Goal: Manage account settings

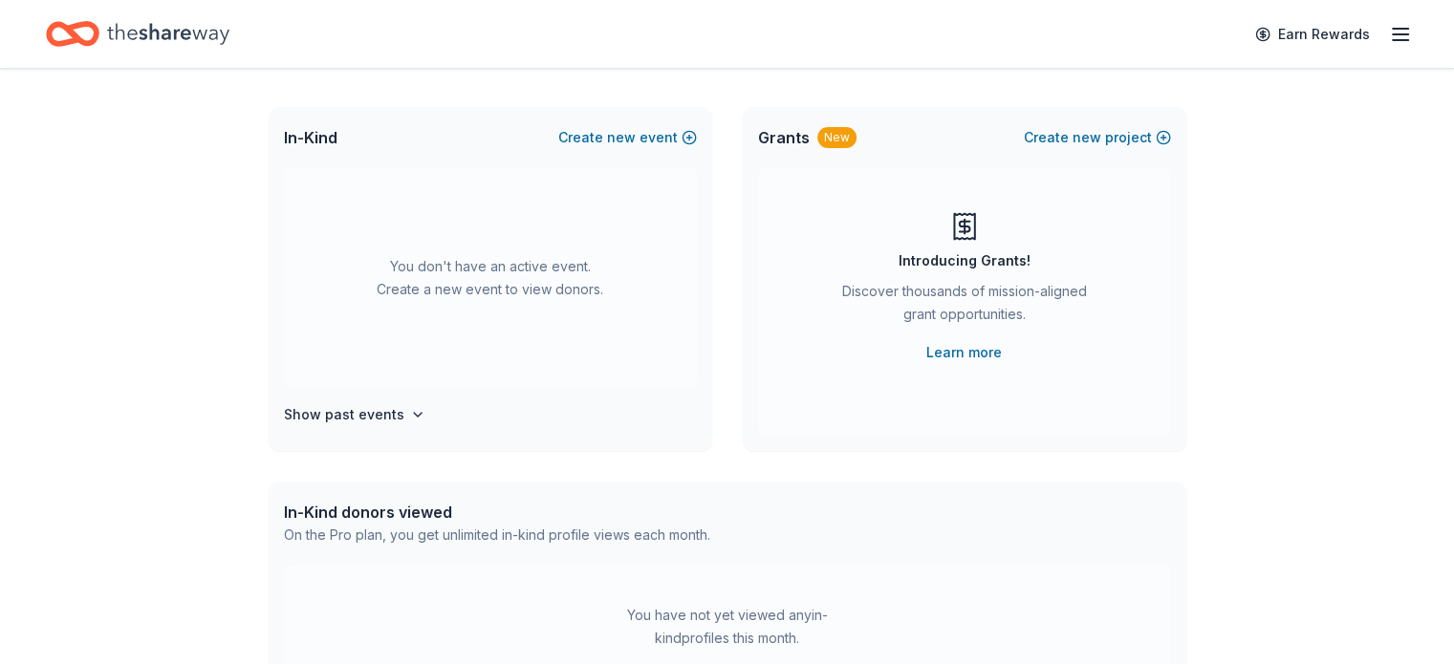
scroll to position [52, 0]
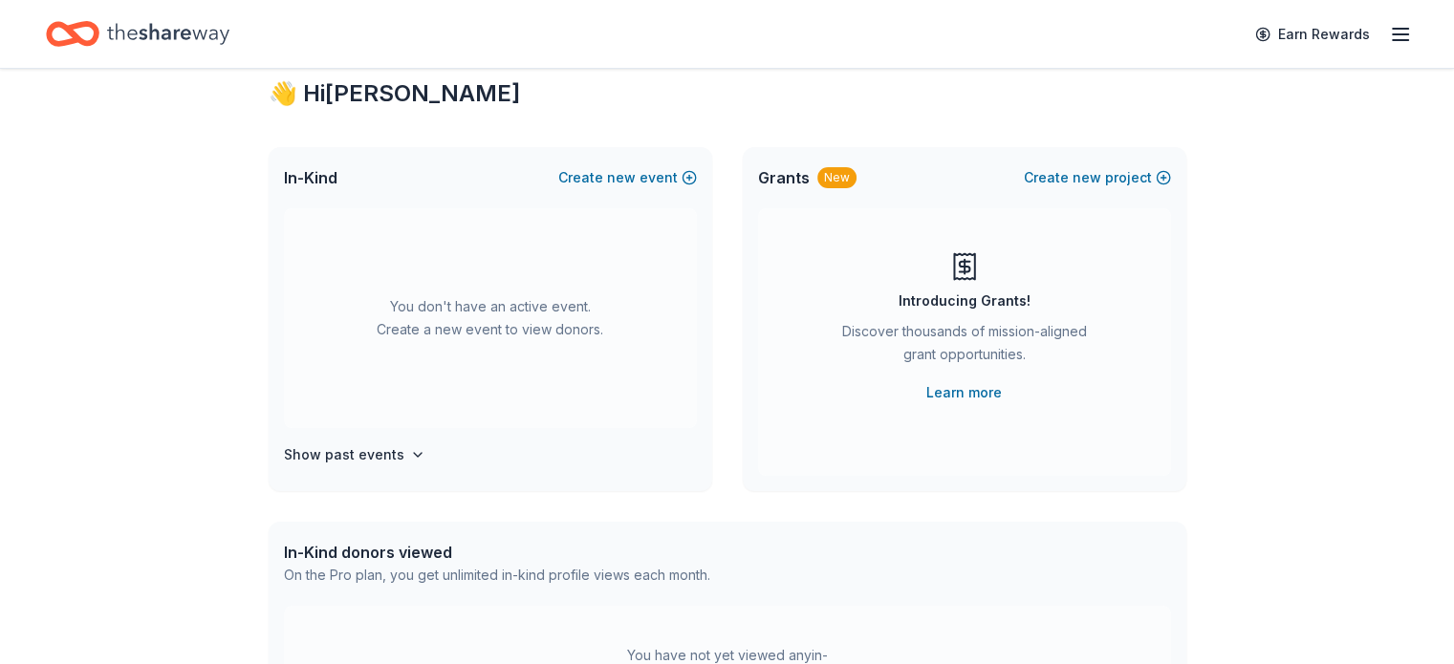
click at [1392, 40] on line "button" at bounding box center [1399, 40] width 15 height 0
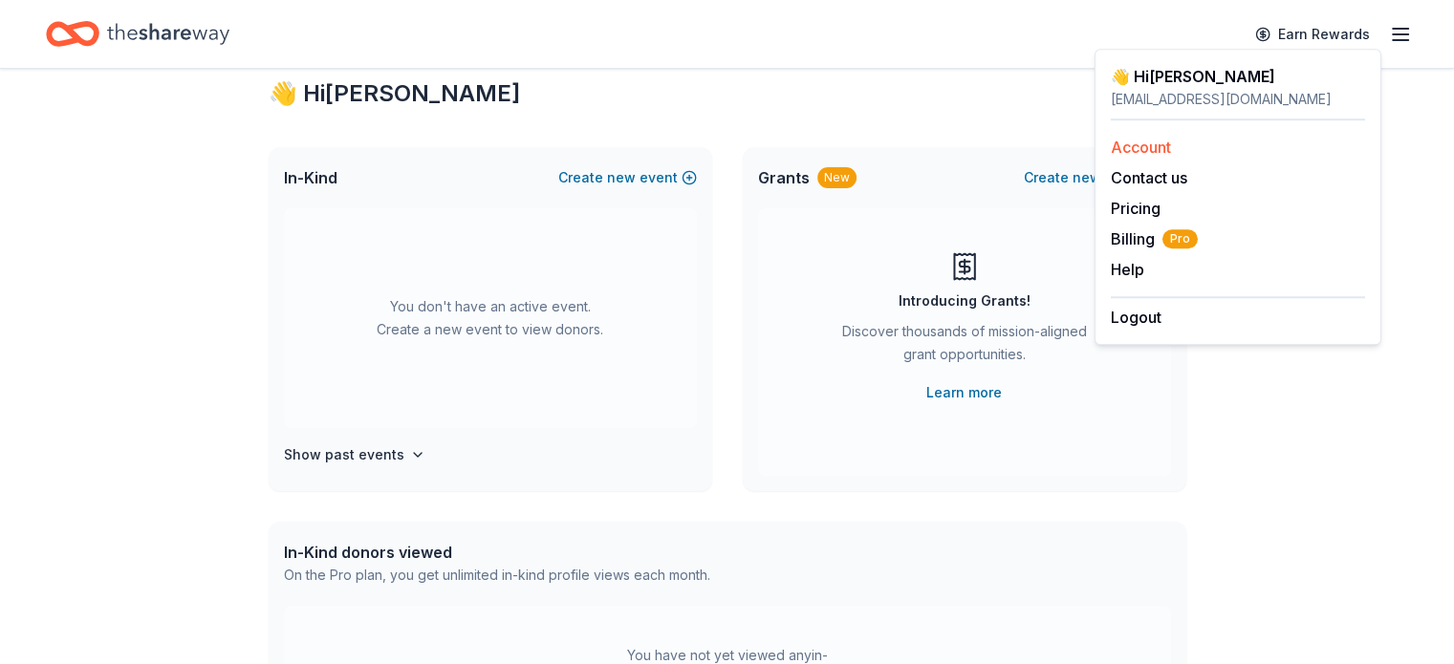
click at [1130, 147] on link "Account" at bounding box center [1141, 147] width 60 height 19
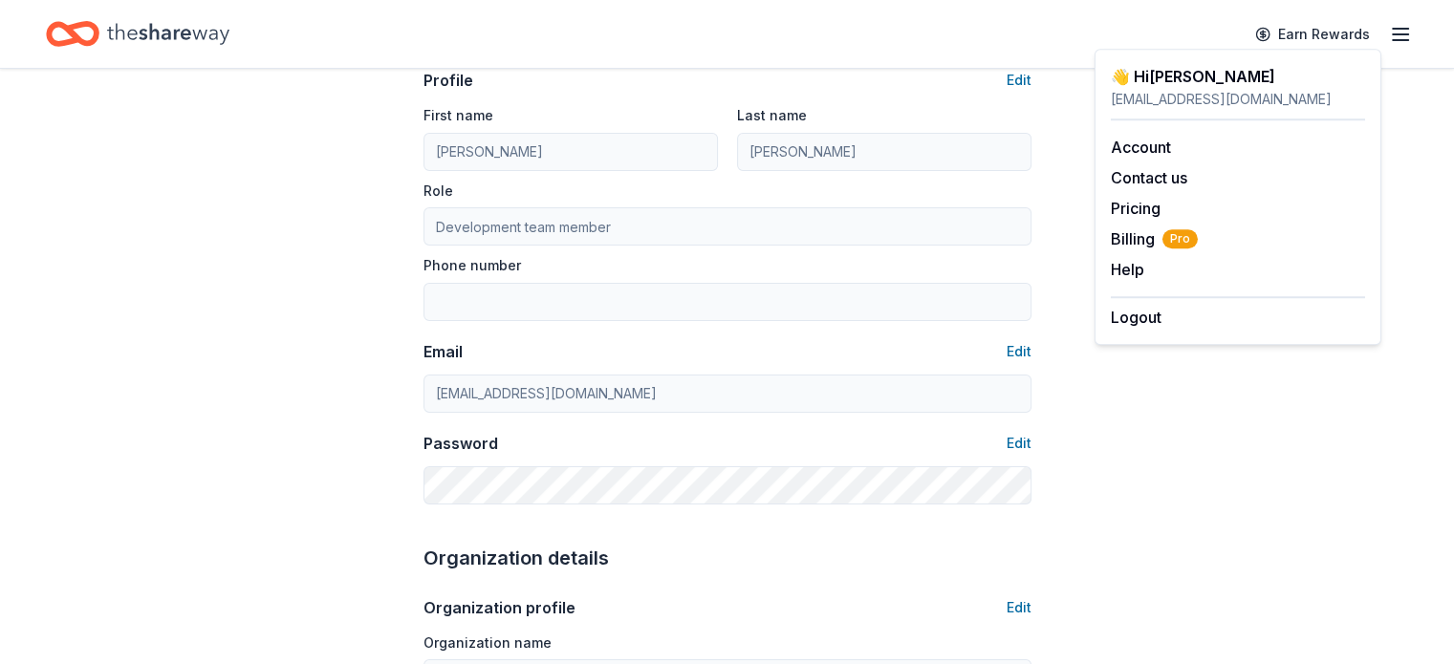
scroll to position [152, 0]
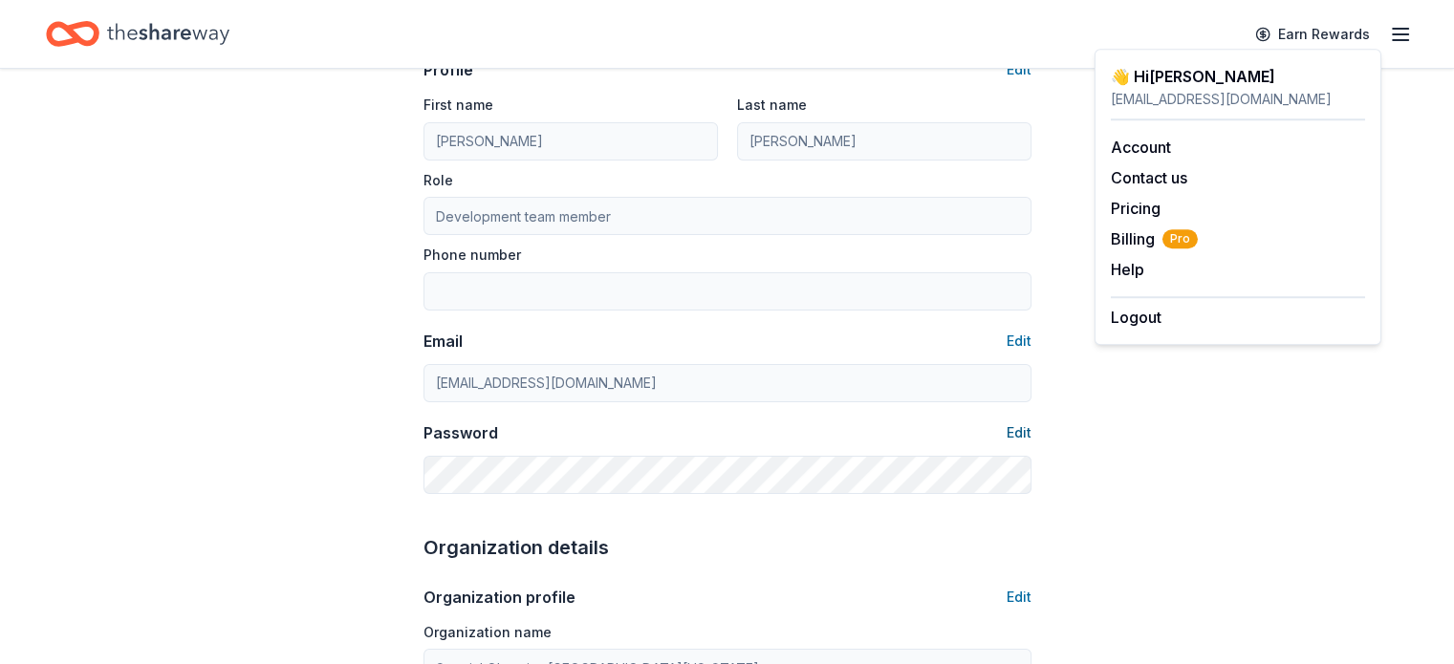
click at [1013, 430] on button "Edit" at bounding box center [1018, 432] width 25 height 23
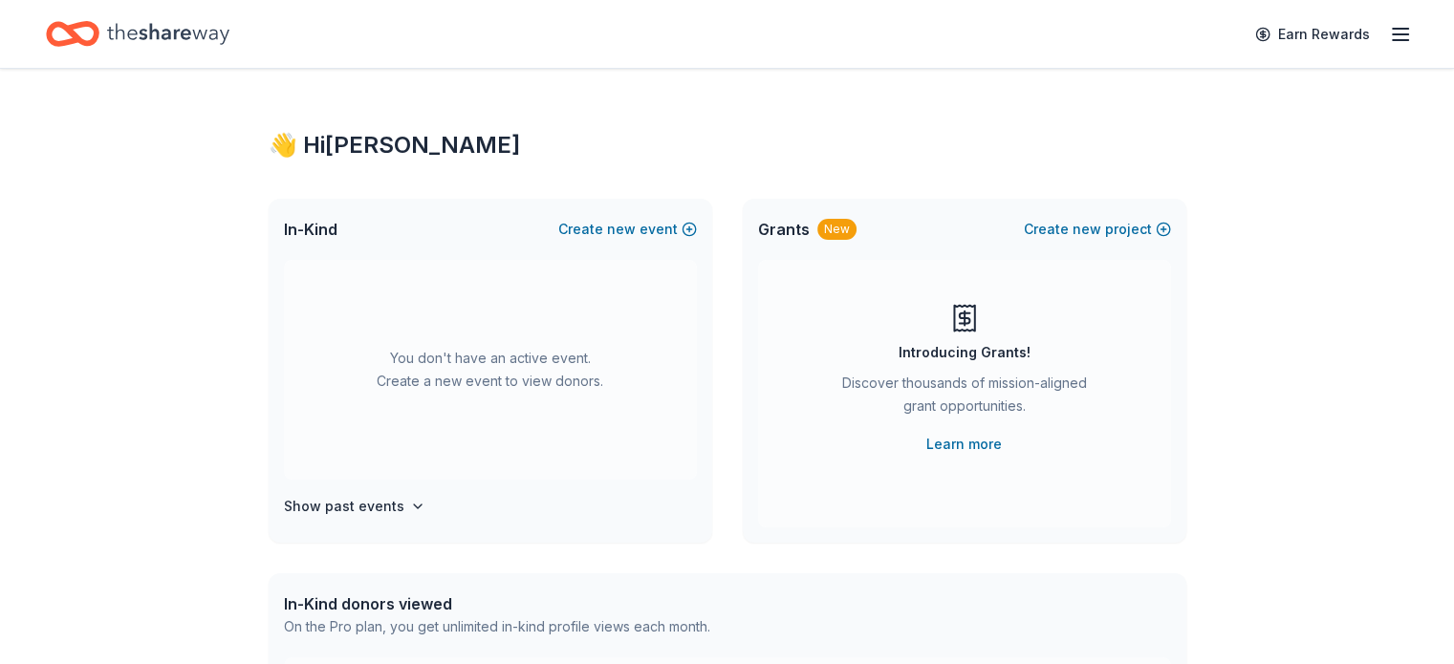
click at [1389, 42] on icon "button" at bounding box center [1400, 34] width 23 height 23
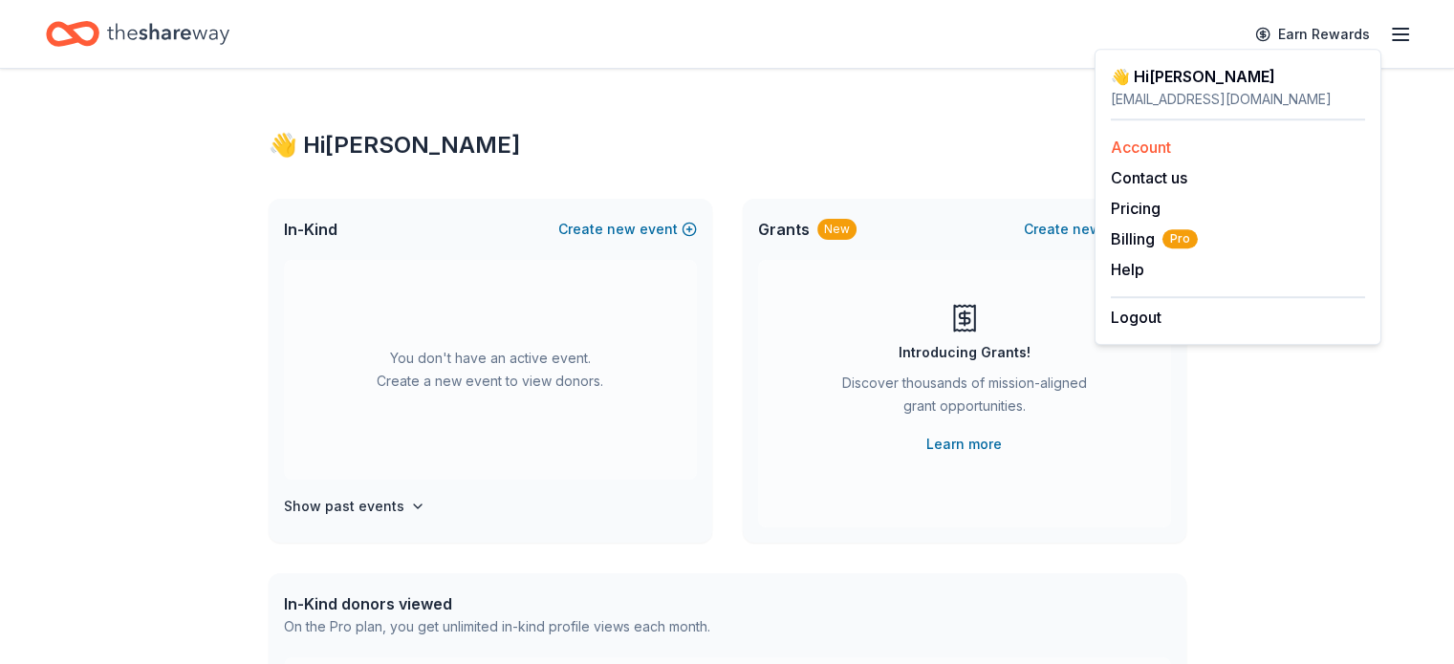
click at [1149, 140] on link "Account" at bounding box center [1141, 147] width 60 height 19
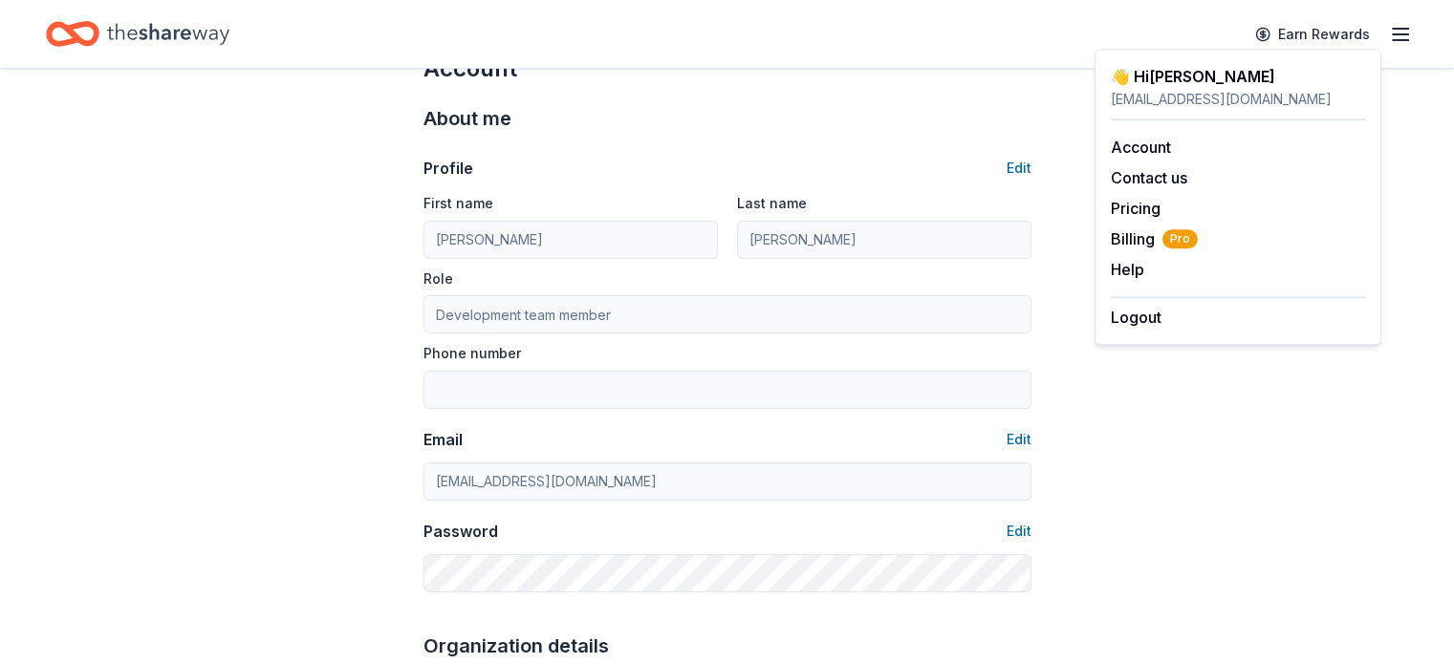
scroll to position [54, 0]
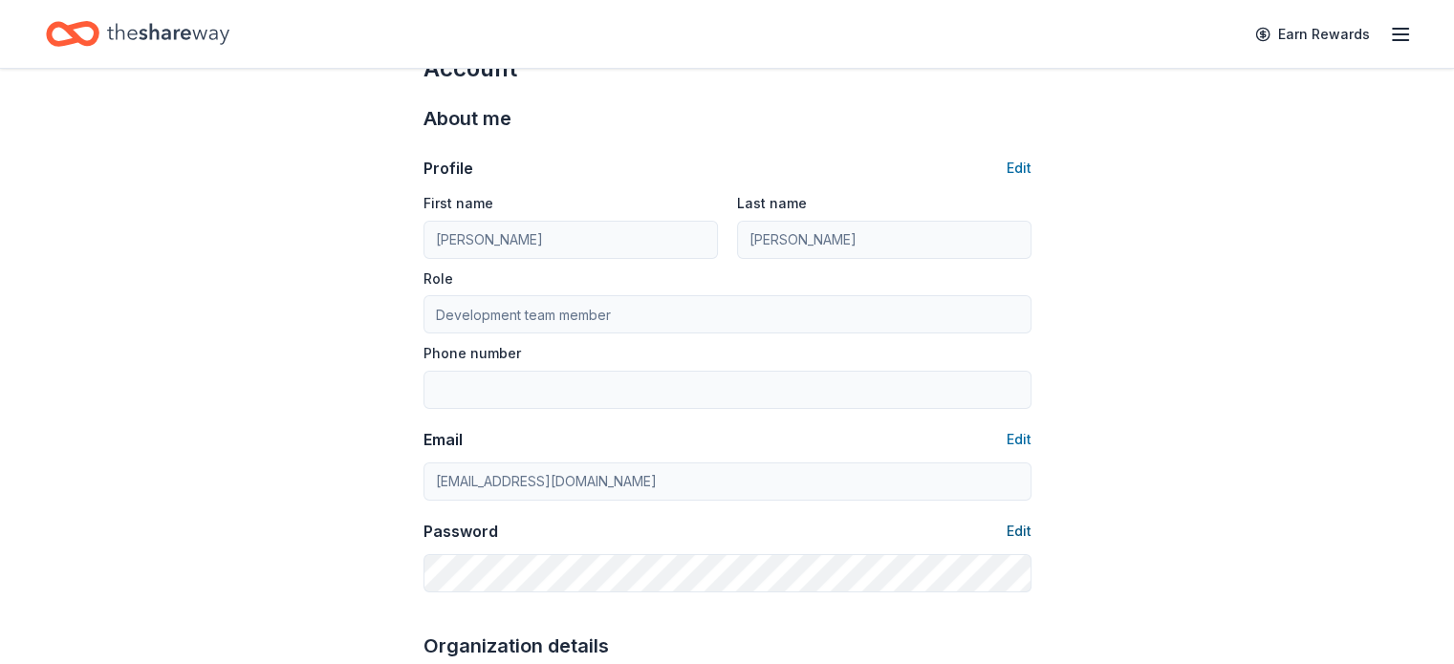
click at [1012, 530] on button "Edit" at bounding box center [1018, 531] width 25 height 23
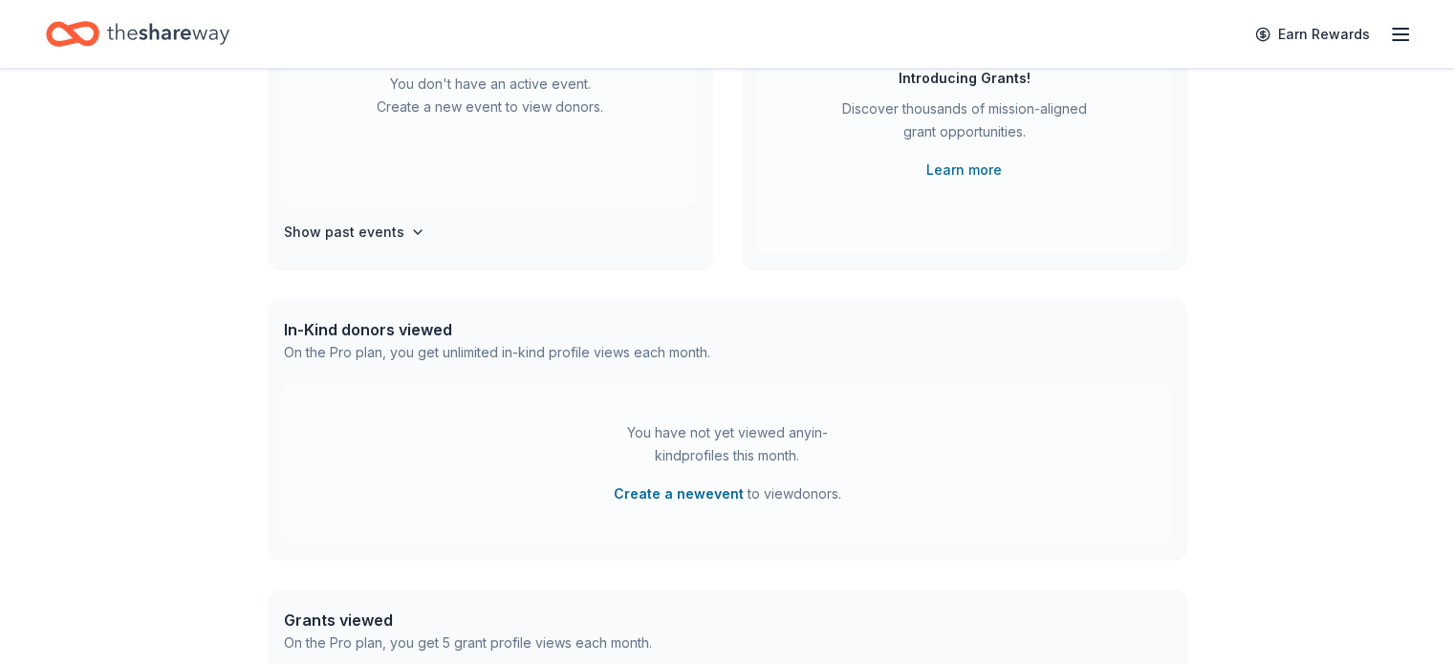
scroll to position [658, 0]
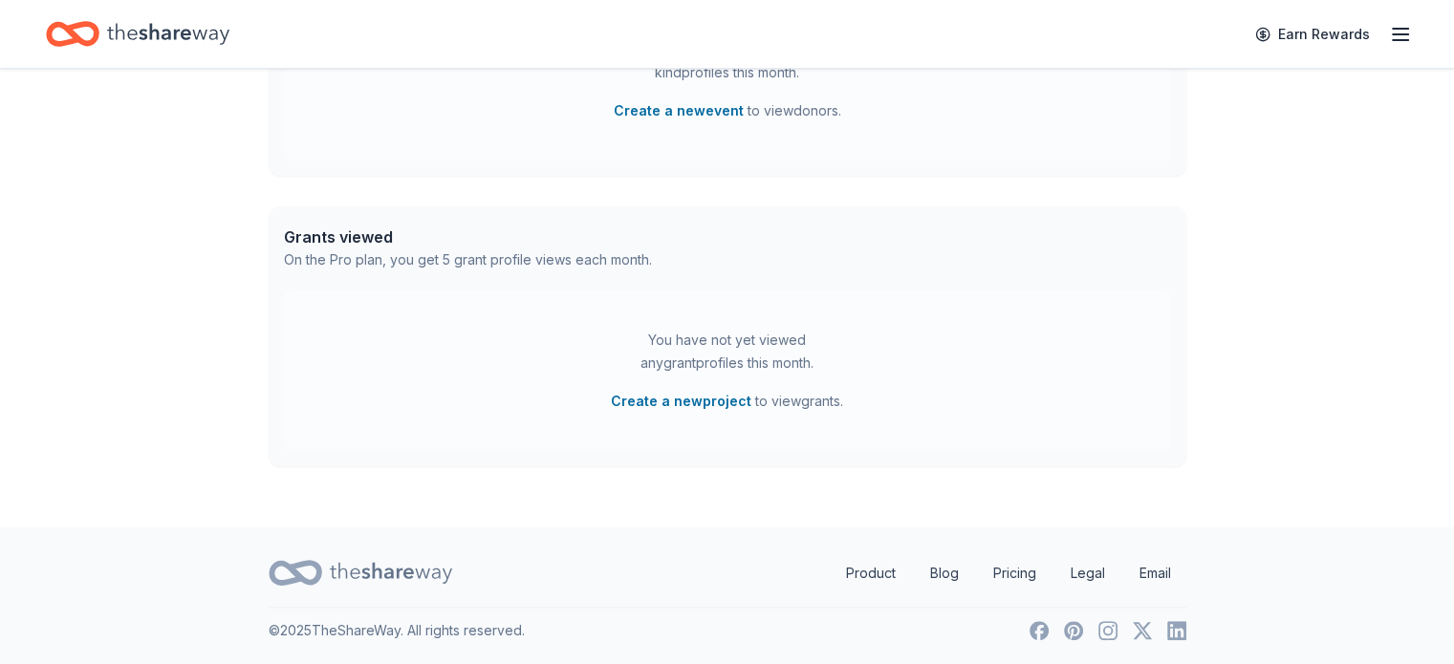
click at [1392, 34] on line "button" at bounding box center [1399, 34] width 15 height 0
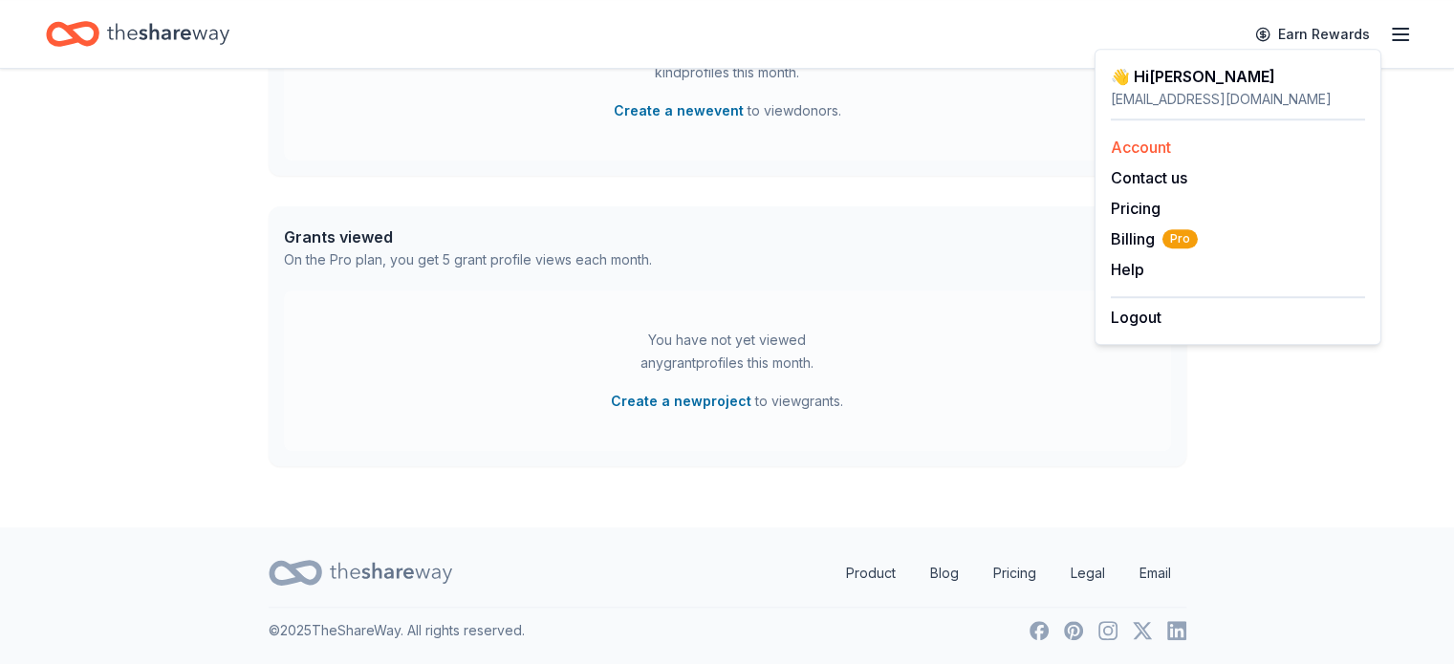
click at [1158, 144] on link "Account" at bounding box center [1141, 147] width 60 height 19
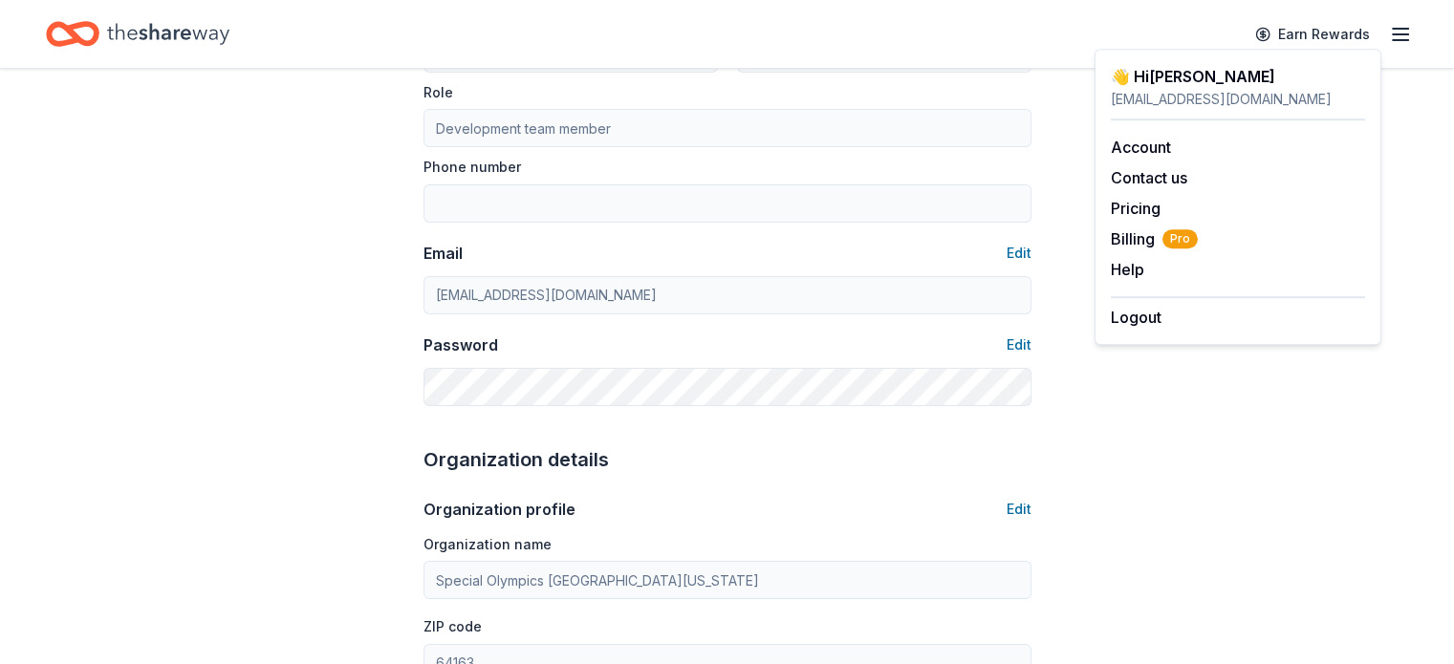
scroll to position [241, 0]
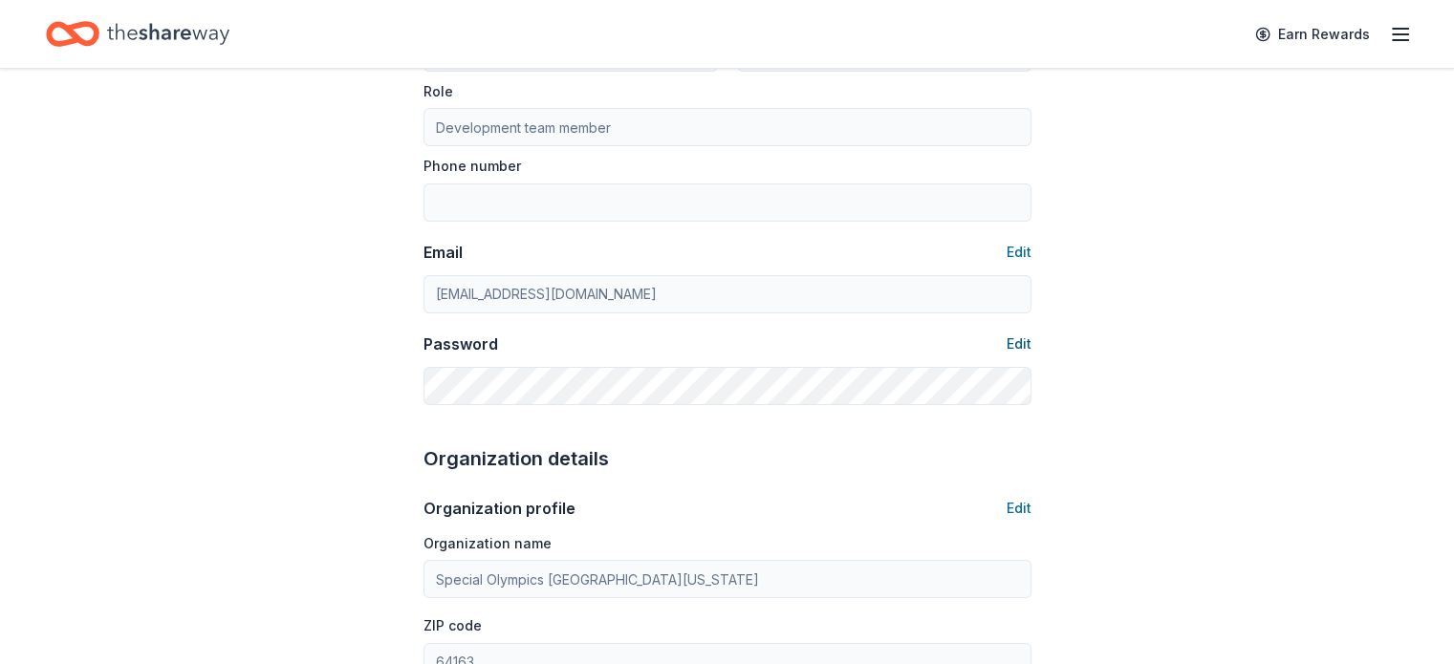
click at [1026, 341] on button "Edit" at bounding box center [1018, 344] width 25 height 23
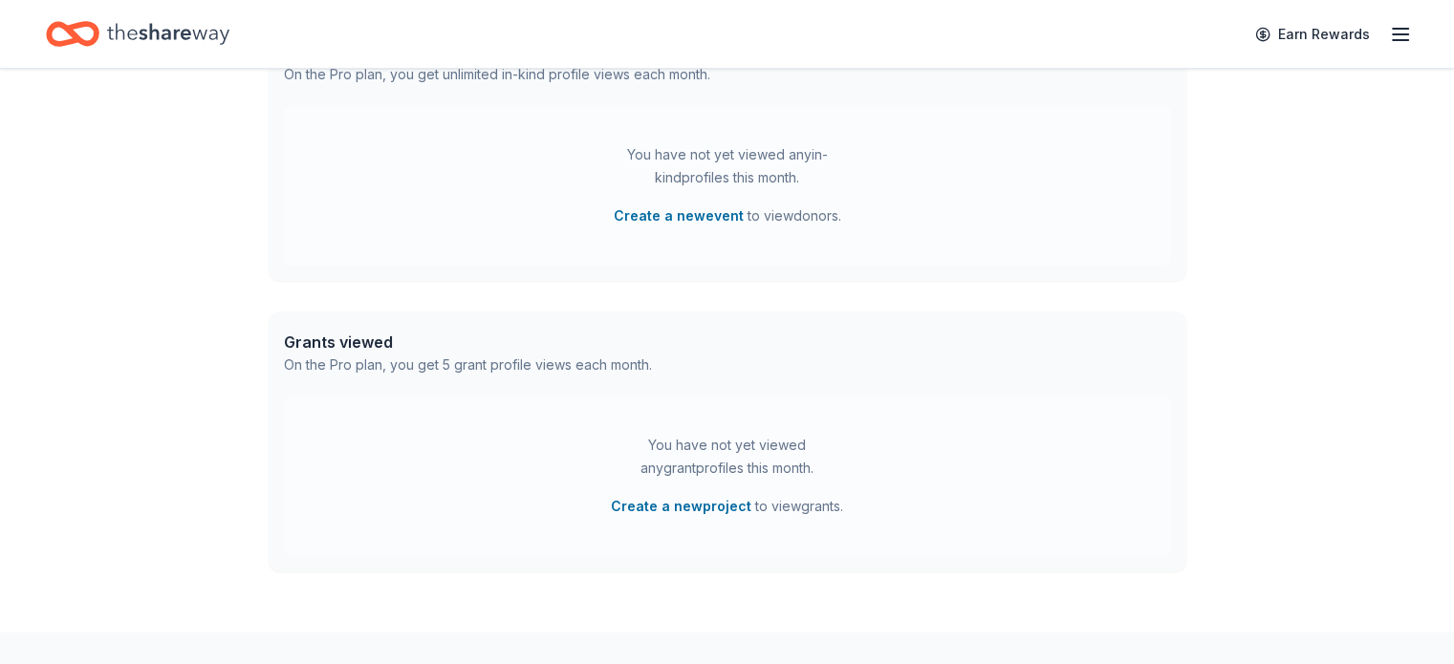
scroll to position [553, 0]
click at [1389, 32] on icon "button" at bounding box center [1400, 34] width 23 height 23
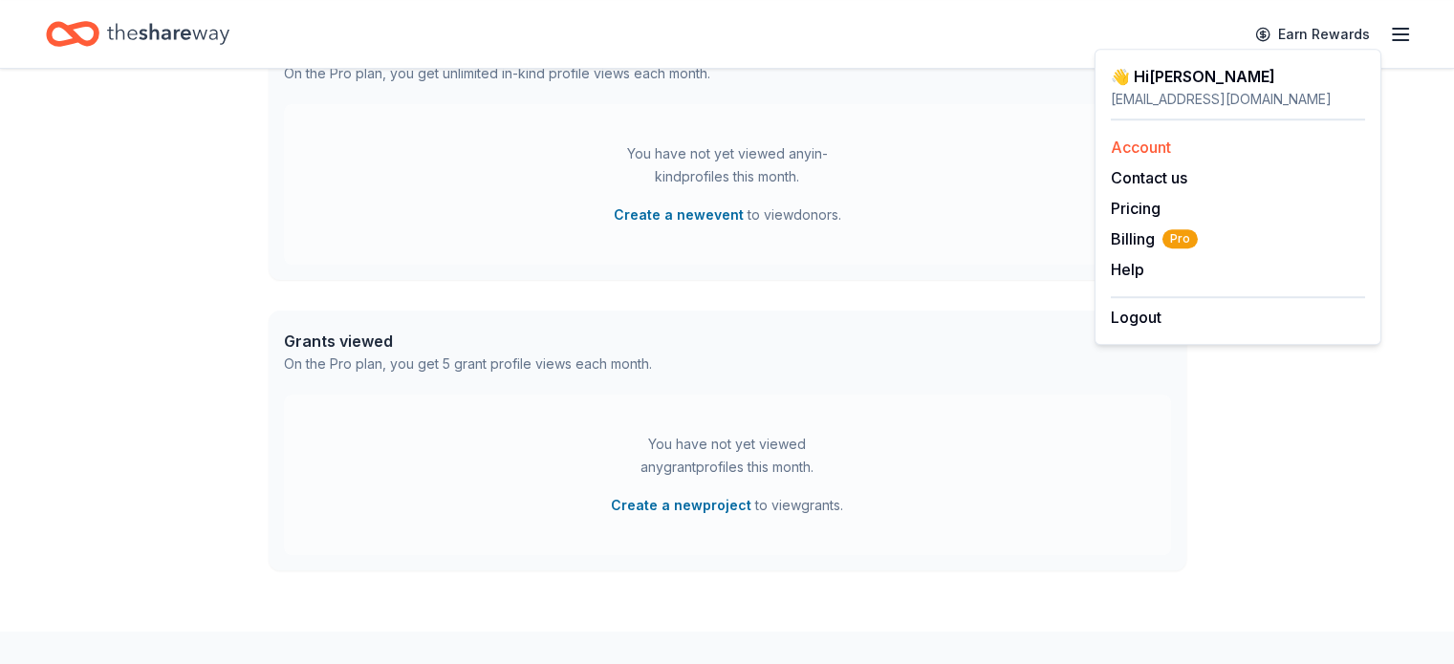
click at [1155, 143] on link "Account" at bounding box center [1141, 147] width 60 height 19
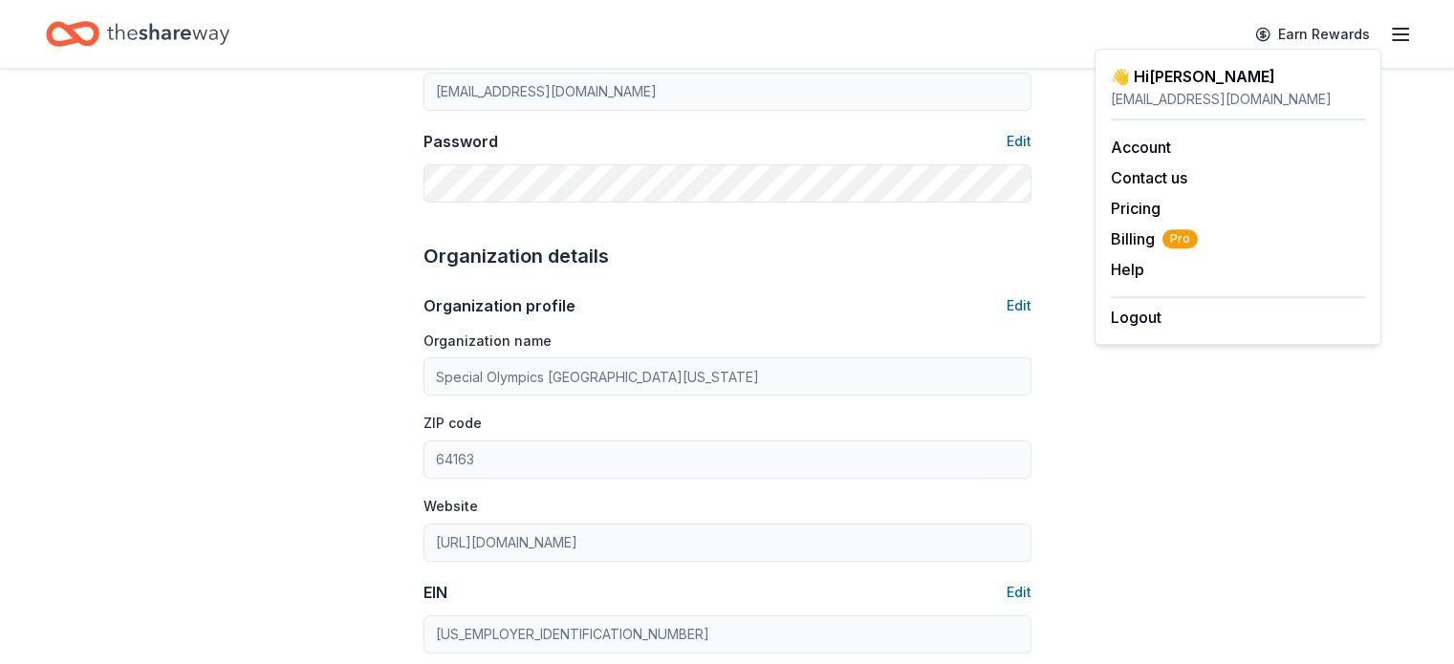
scroll to position [454, 0]
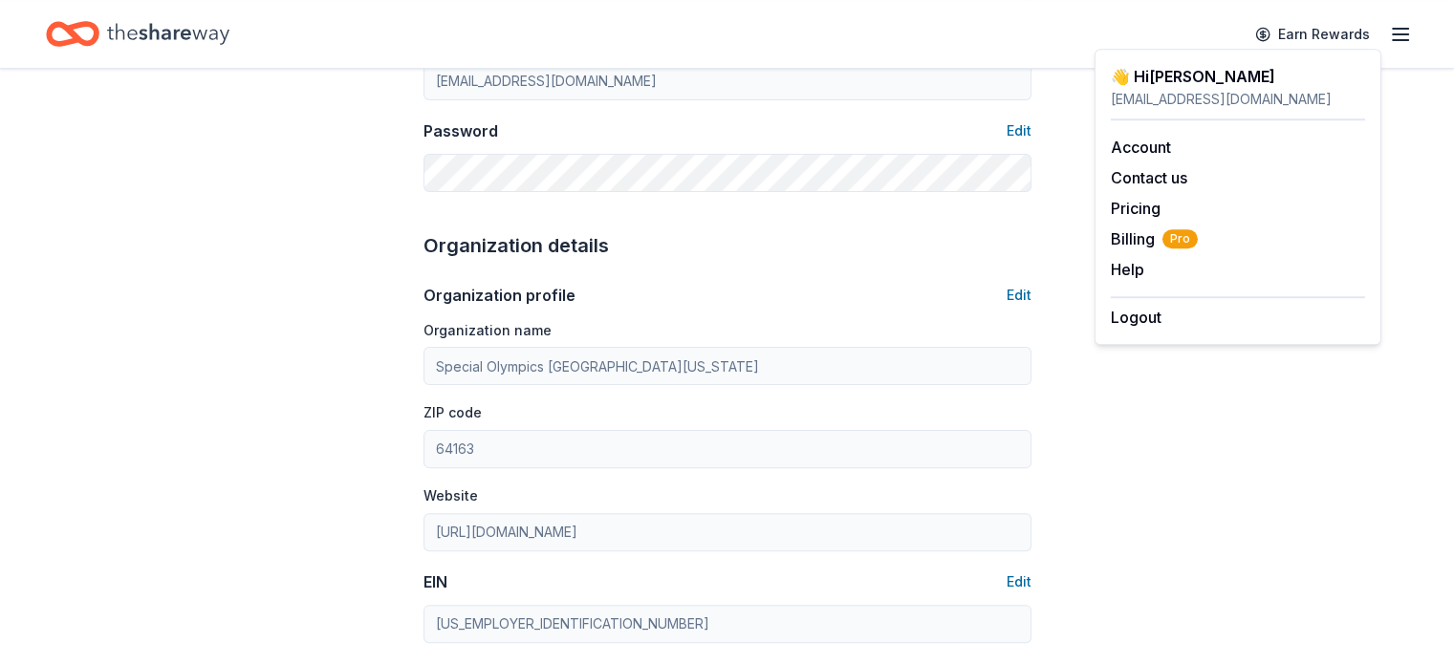
click at [663, 491] on div "Website [URL][DOMAIN_NAME]" at bounding box center [727, 518] width 608 height 68
